Goal: Find contact information: Find contact information

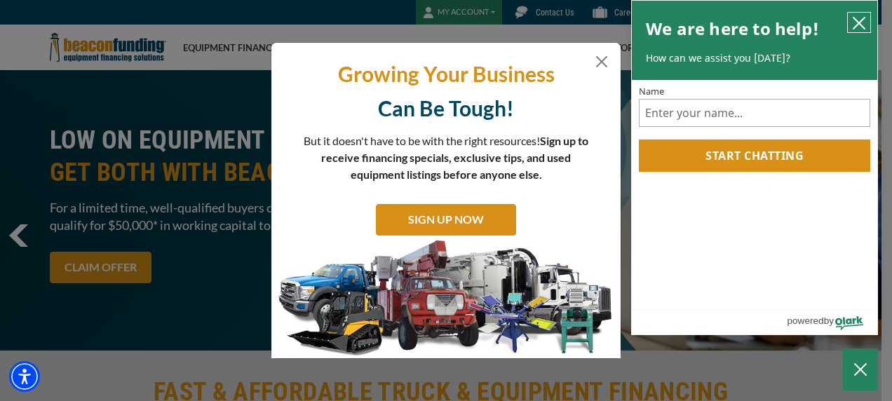
click at [852, 25] on icon "close chatbox" at bounding box center [859, 23] width 14 height 14
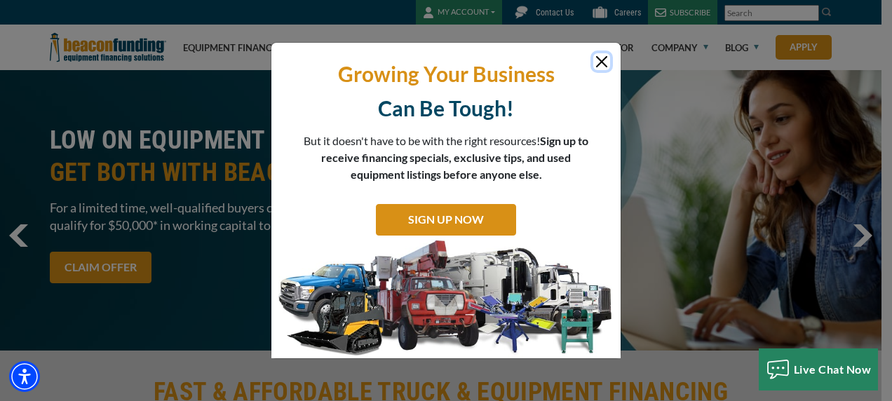
click at [603, 67] on button "Close" at bounding box center [601, 61] width 17 height 17
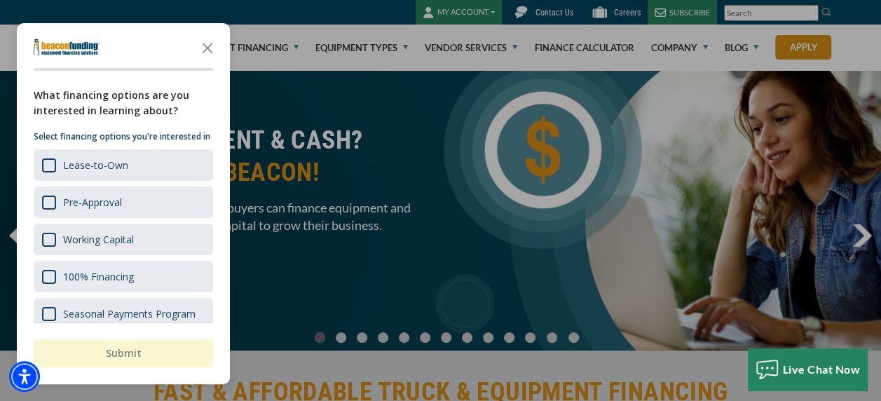
click at [559, 11] on div "button" at bounding box center [440, 200] width 881 height 401
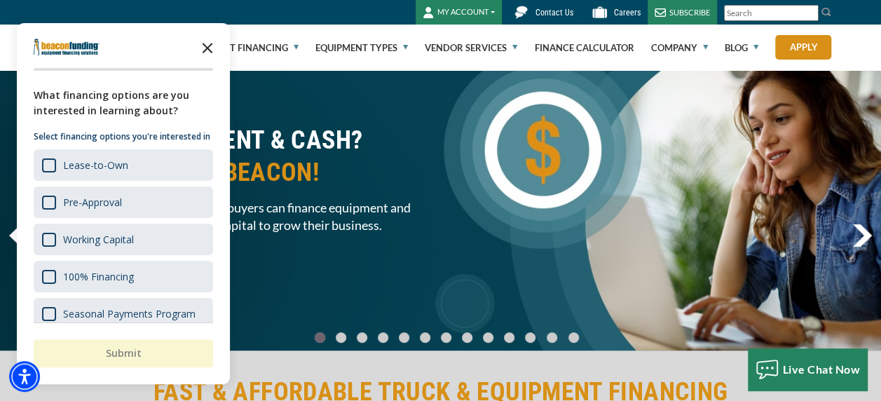
click at [202, 51] on icon "Close the survey" at bounding box center [207, 47] width 28 height 28
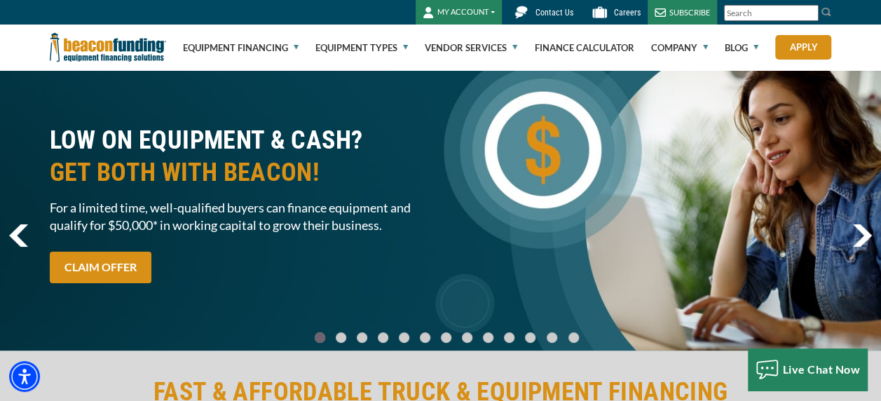
click at [560, 16] on span "Contact Us" at bounding box center [555, 13] width 38 height 10
